Goal: Information Seeking & Learning: Learn about a topic

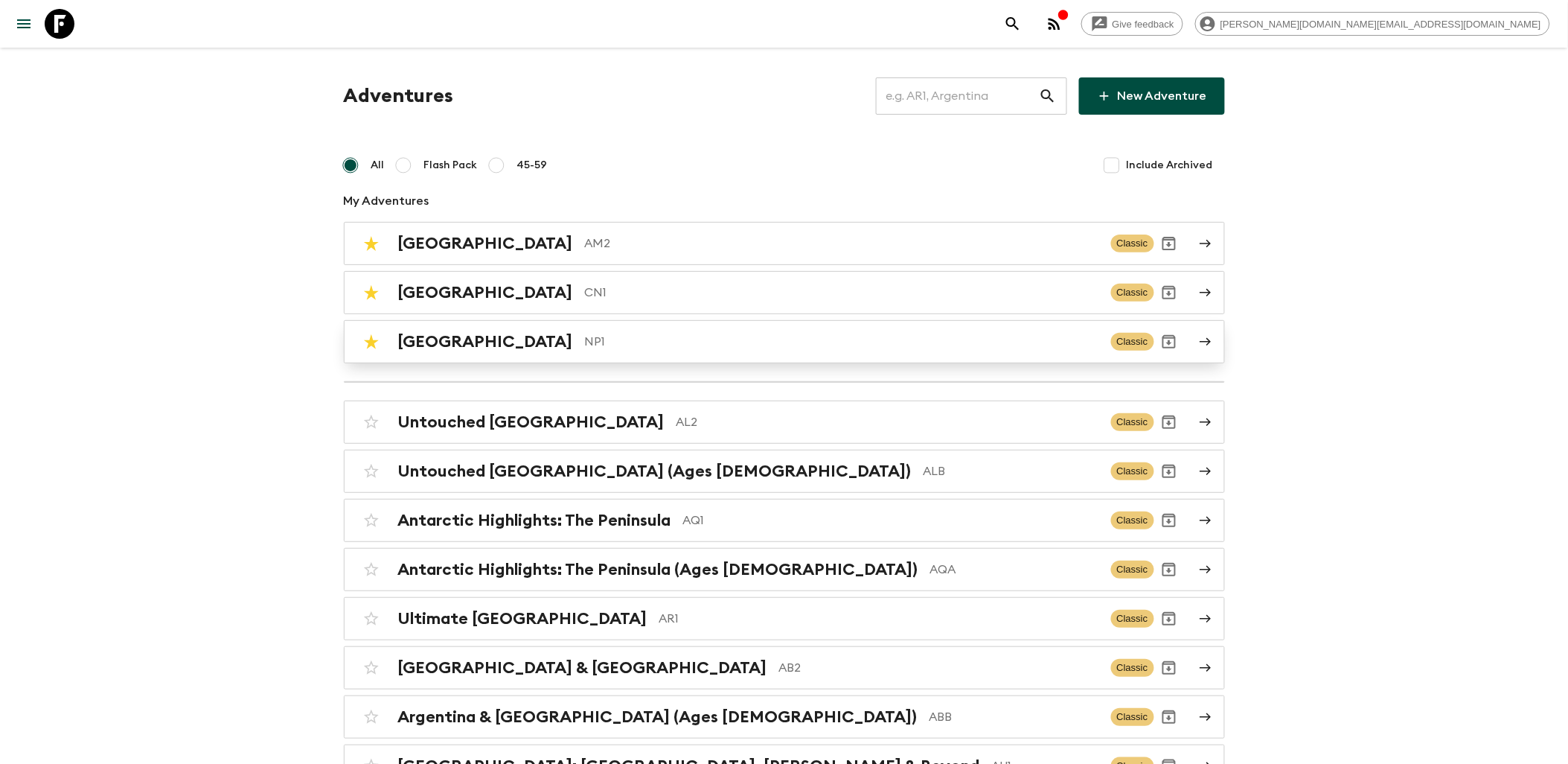
click at [434, 330] on div "Nepal NP1 Classic" at bounding box center [755, 341] width 798 height 29
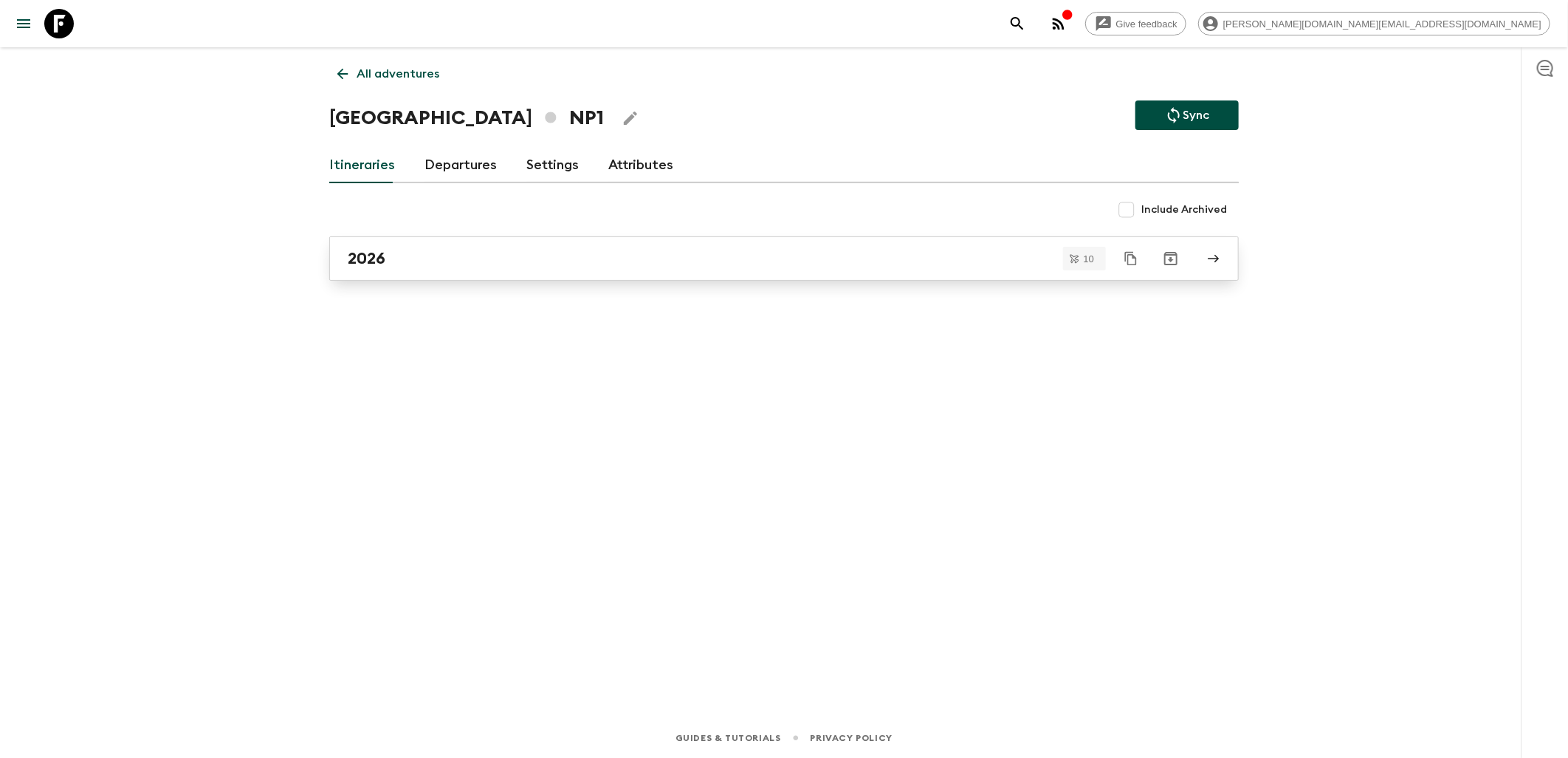
click at [410, 267] on div "2026" at bounding box center [769, 258] width 844 height 19
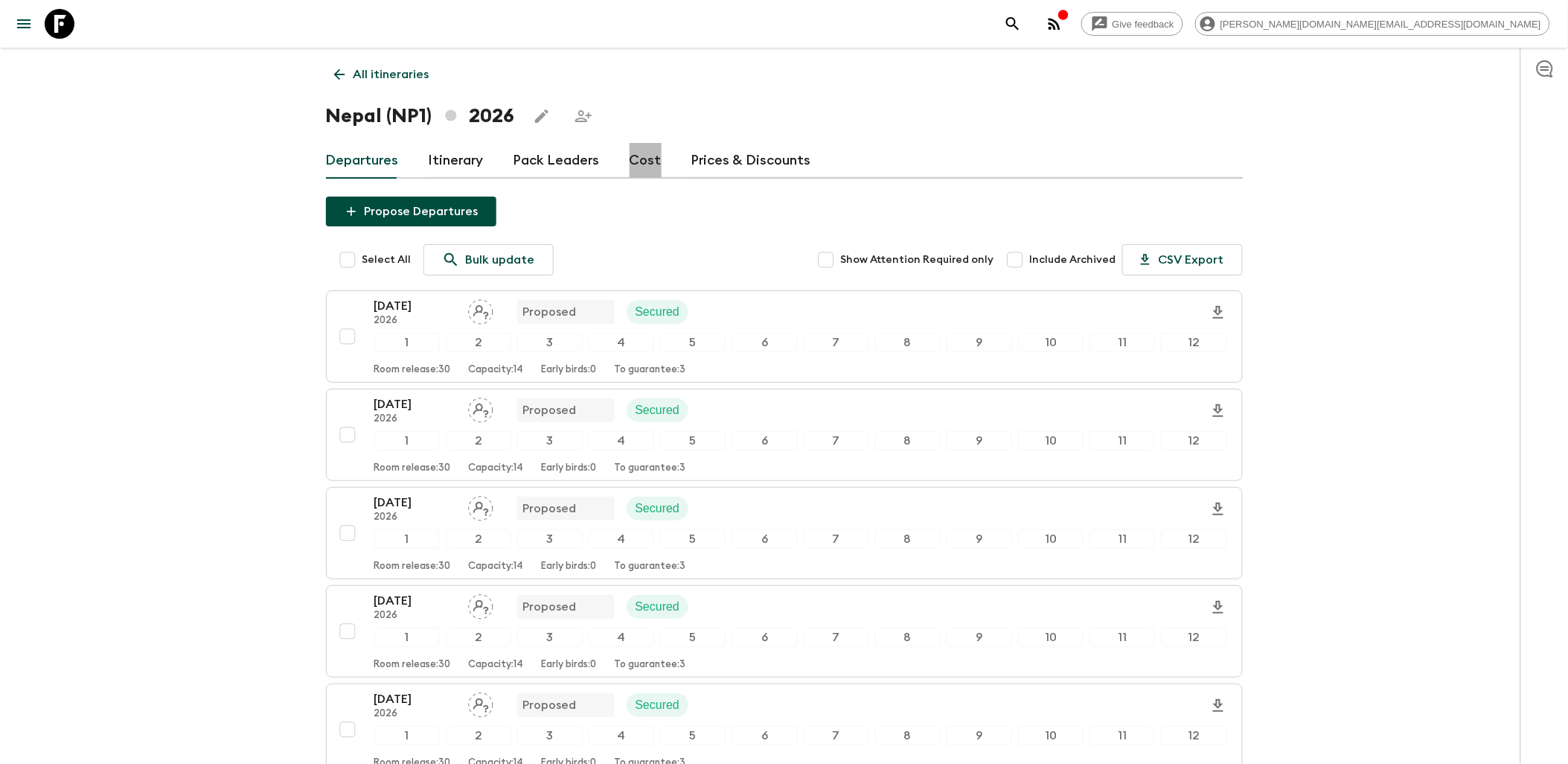
click at [646, 160] on link "Cost" at bounding box center [645, 161] width 32 height 36
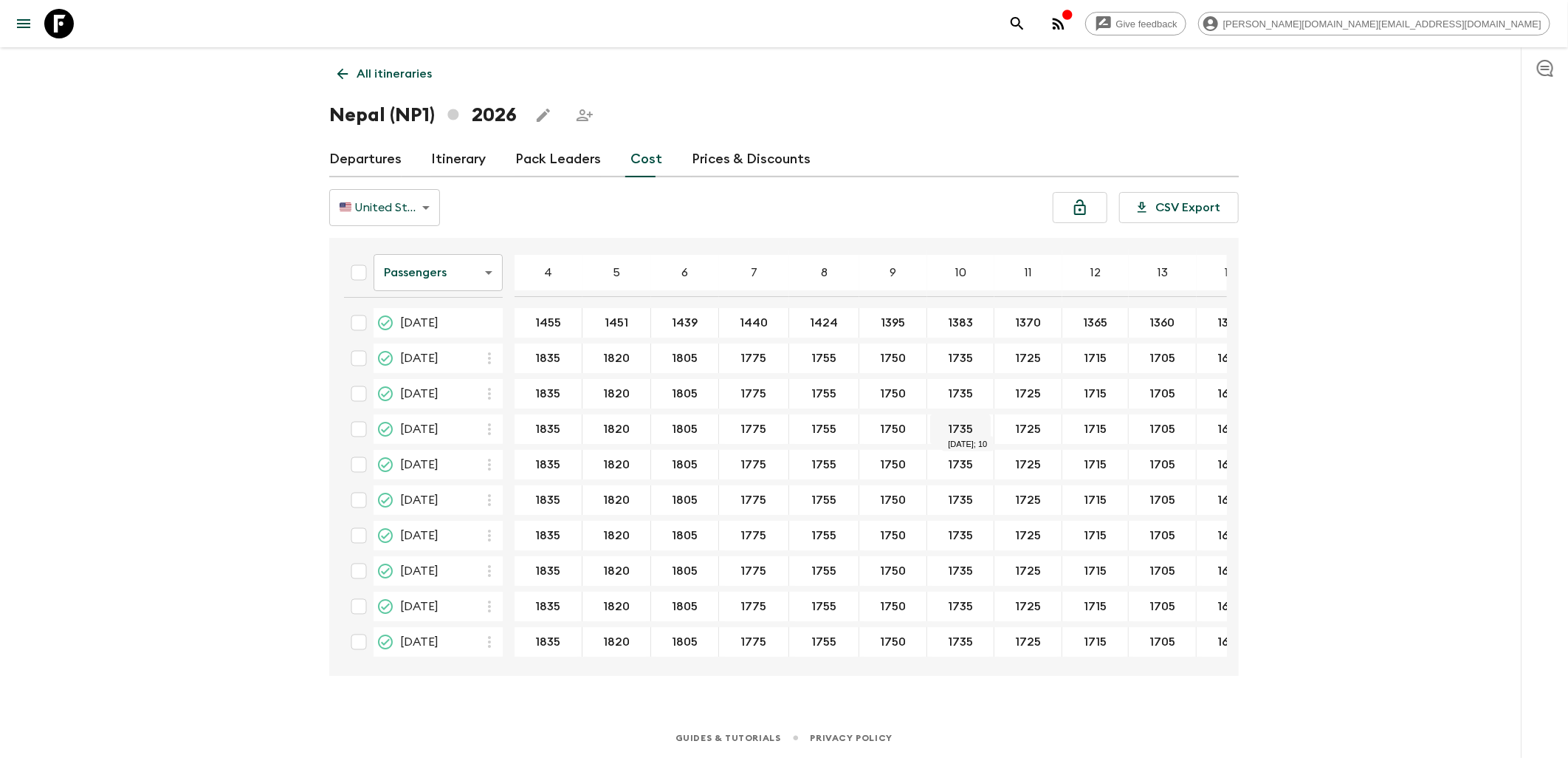
scroll to position [2, 0]
click at [447, 277] on body "Give feedback [PERSON_NAME][DOMAIN_NAME][EMAIL_ADDRESS][DOMAIN_NAME] All itiner…" at bounding box center [784, 379] width 1568 height 758
click at [424, 355] on li "Mandatory" at bounding box center [438, 356] width 129 height 23
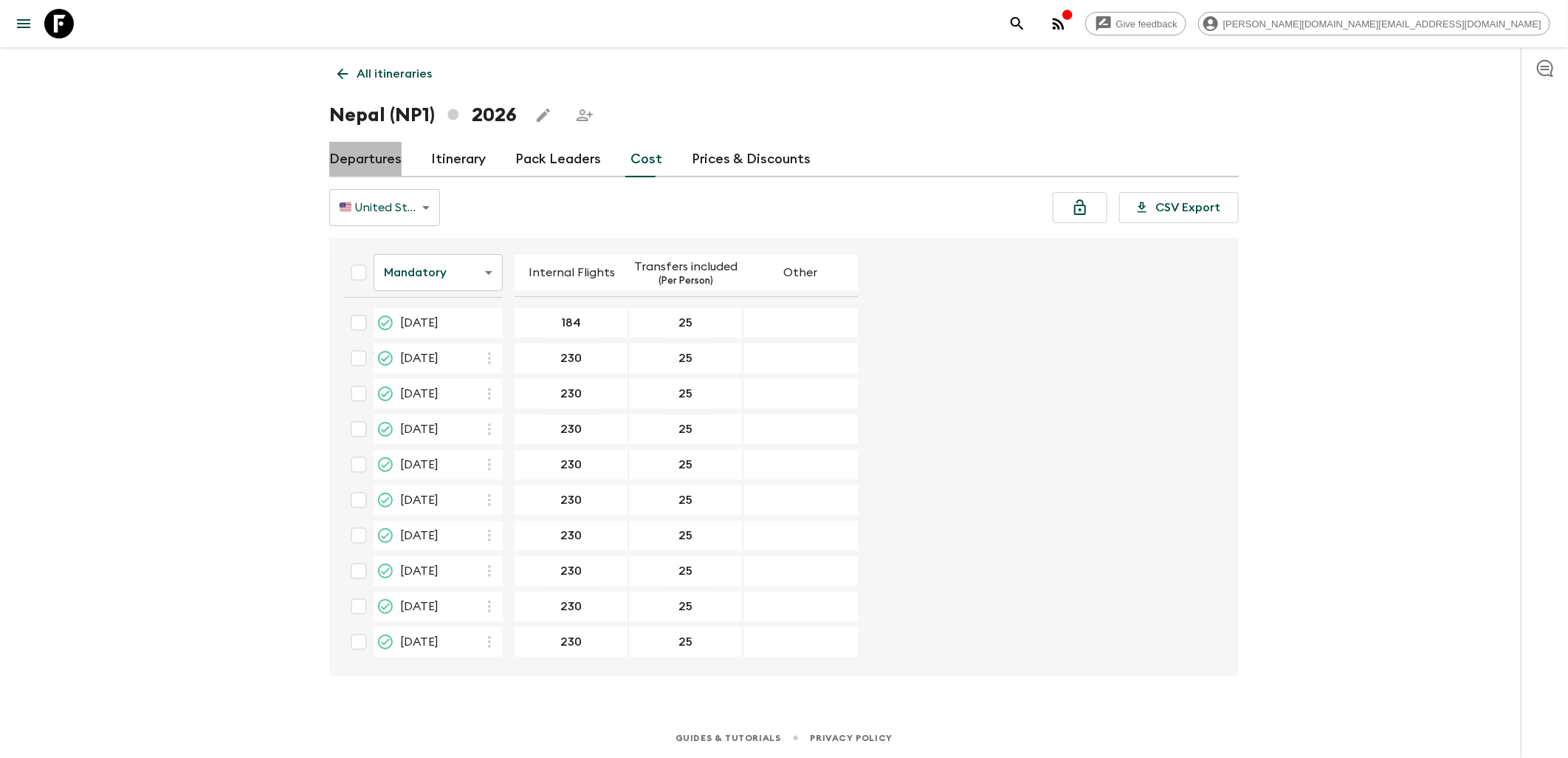
click at [358, 158] on link "Departures" at bounding box center [365, 159] width 73 height 36
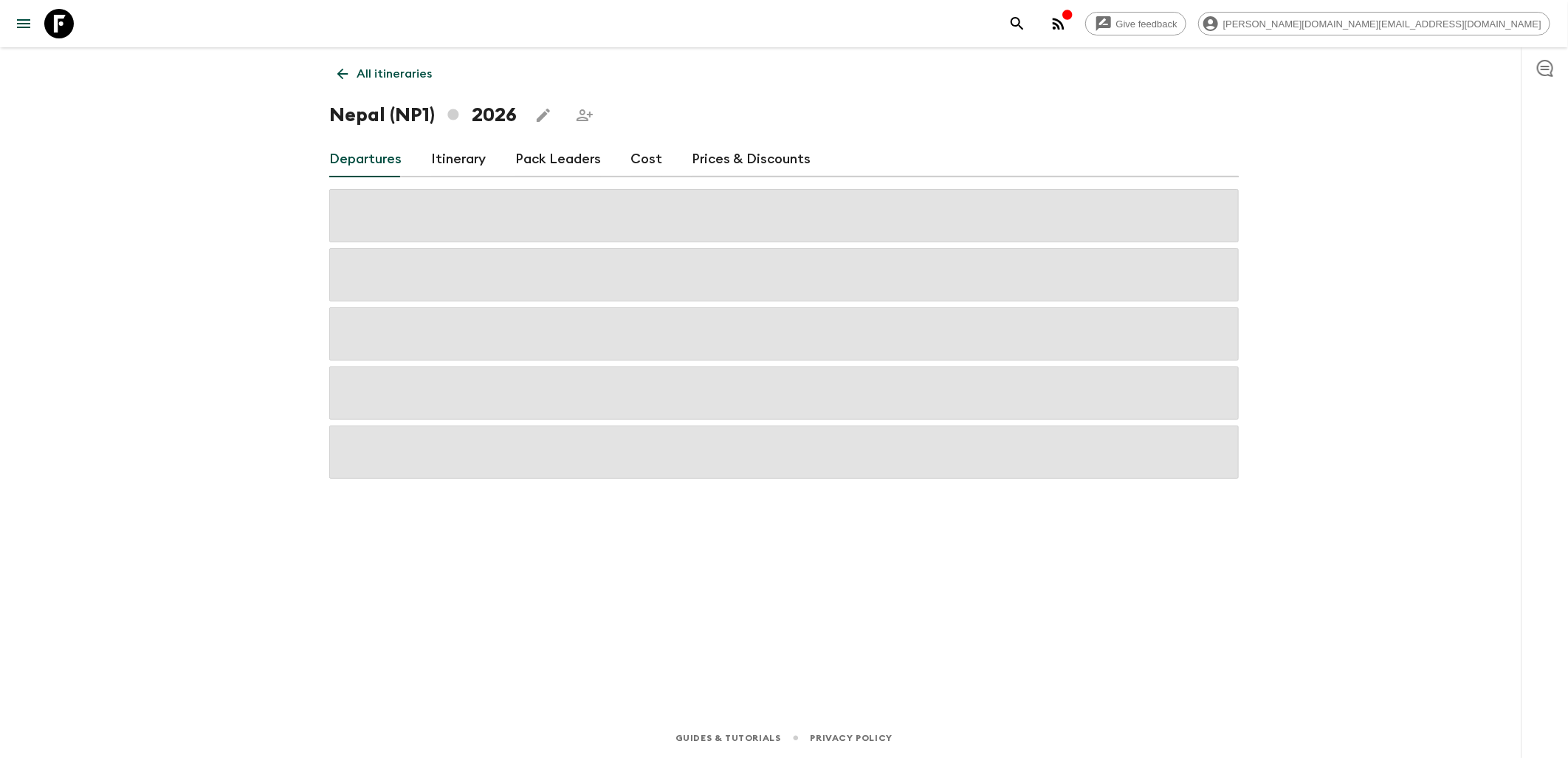
click at [635, 163] on link "Cost" at bounding box center [646, 159] width 32 height 36
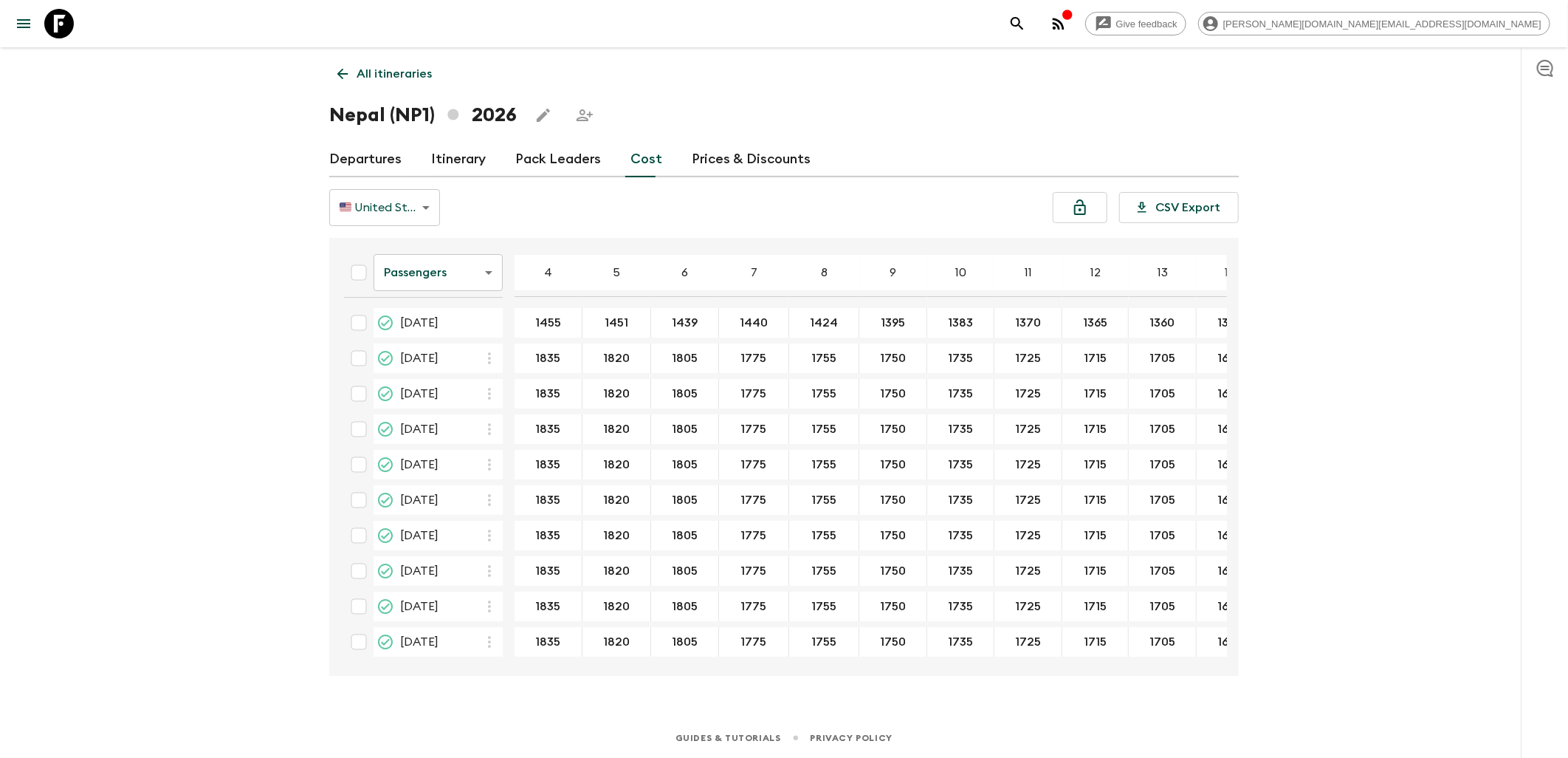
click at [76, 28] on link at bounding box center [59, 24] width 42 height 42
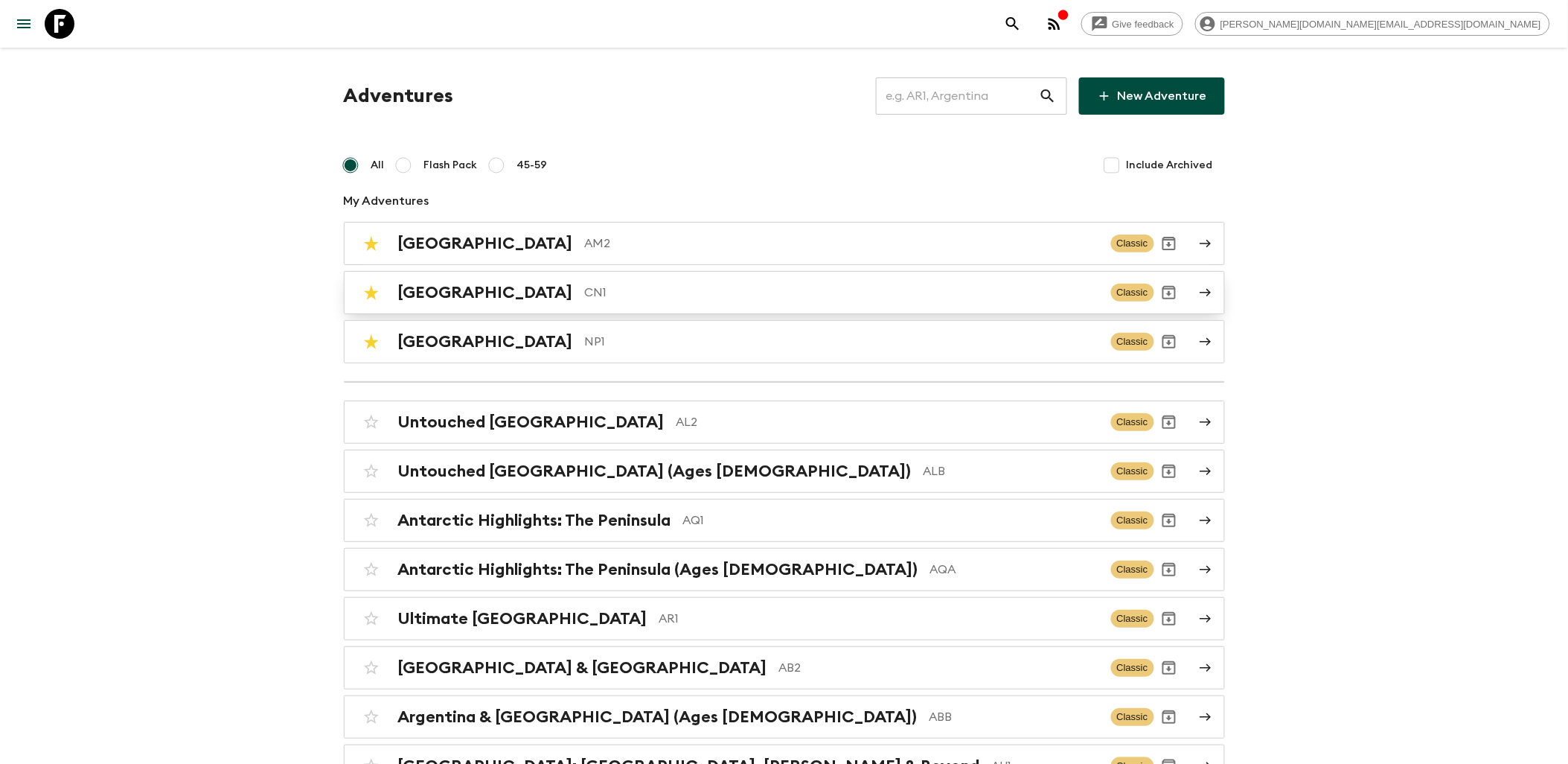
click at [418, 305] on div "China CN1 Classic" at bounding box center [755, 292] width 798 height 29
click at [585, 338] on p "NP1" at bounding box center [842, 341] width 514 height 18
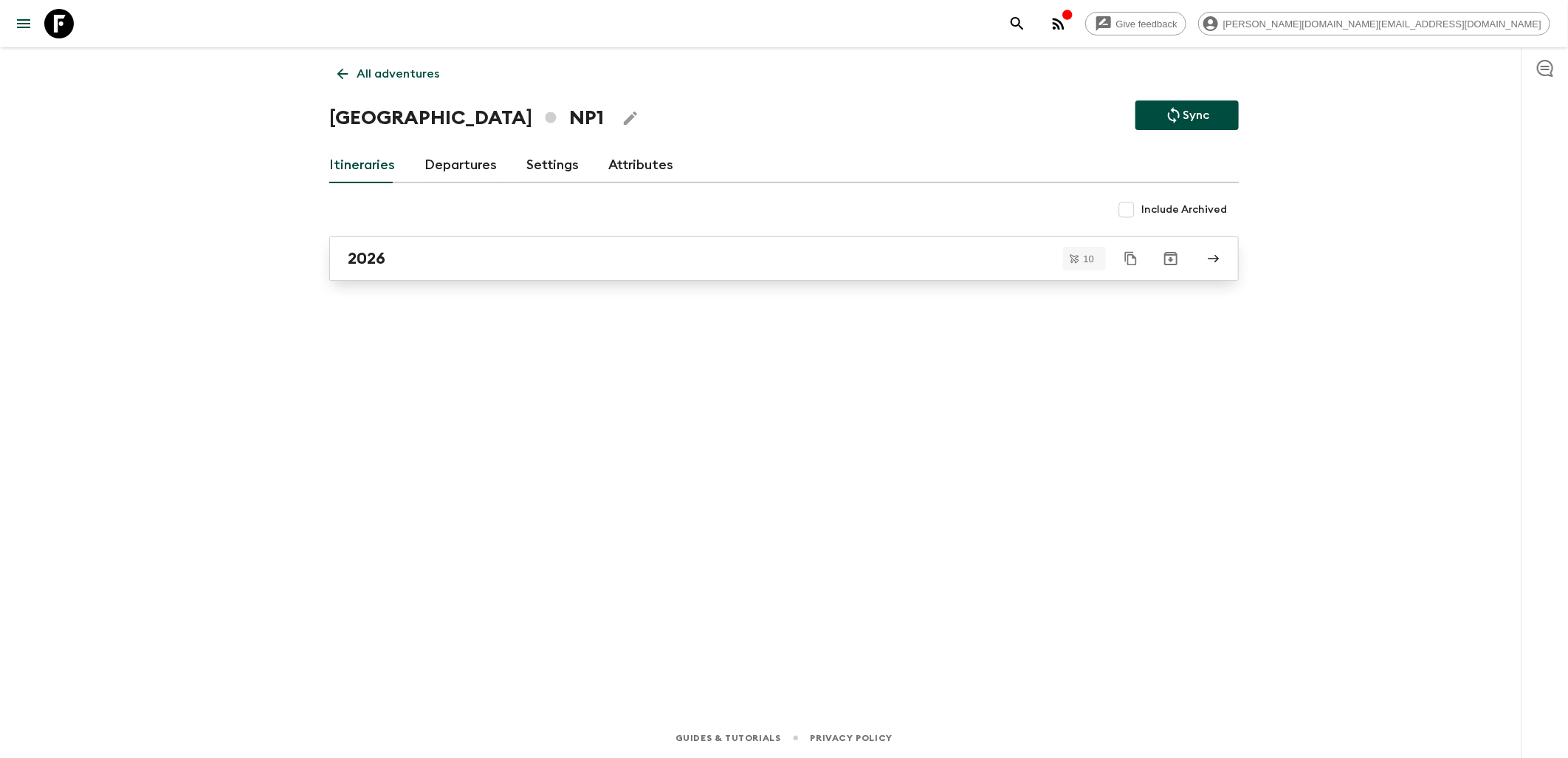
click at [374, 254] on h2 "2026" at bounding box center [366, 258] width 38 height 19
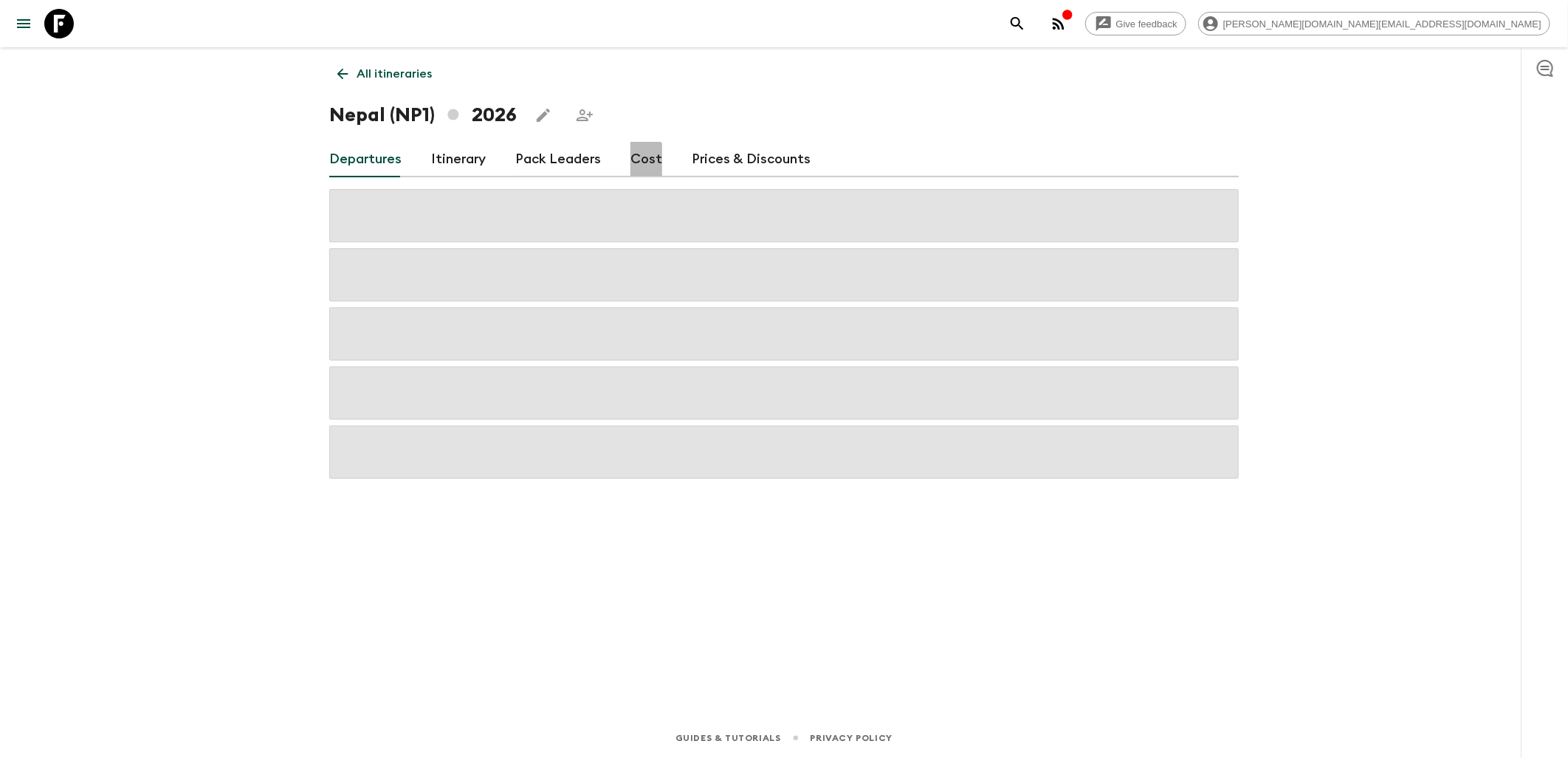
click at [630, 163] on link "Cost" at bounding box center [646, 159] width 32 height 36
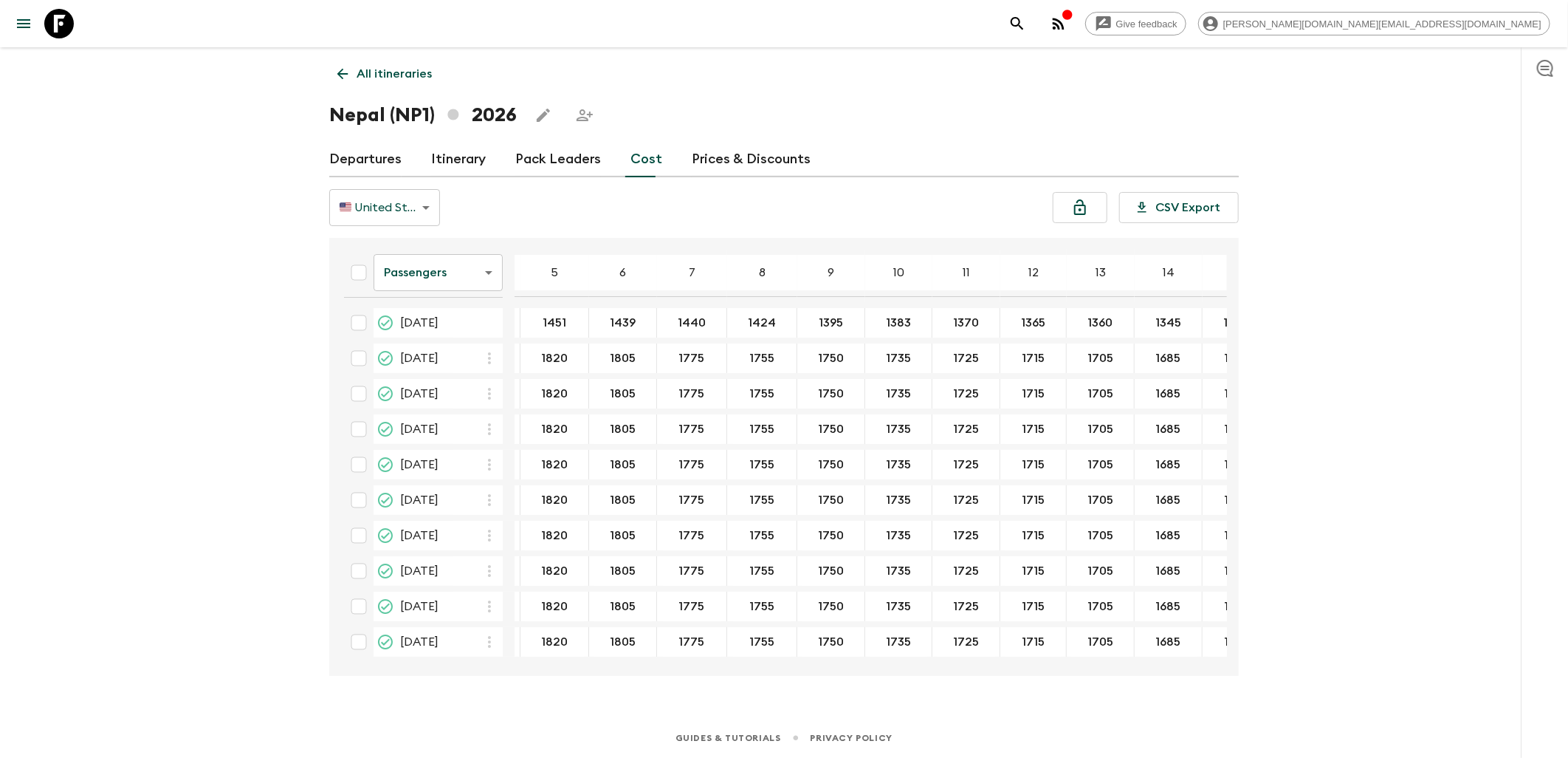
scroll to position [0, 81]
